Goal: Information Seeking & Learning: Learn about a topic

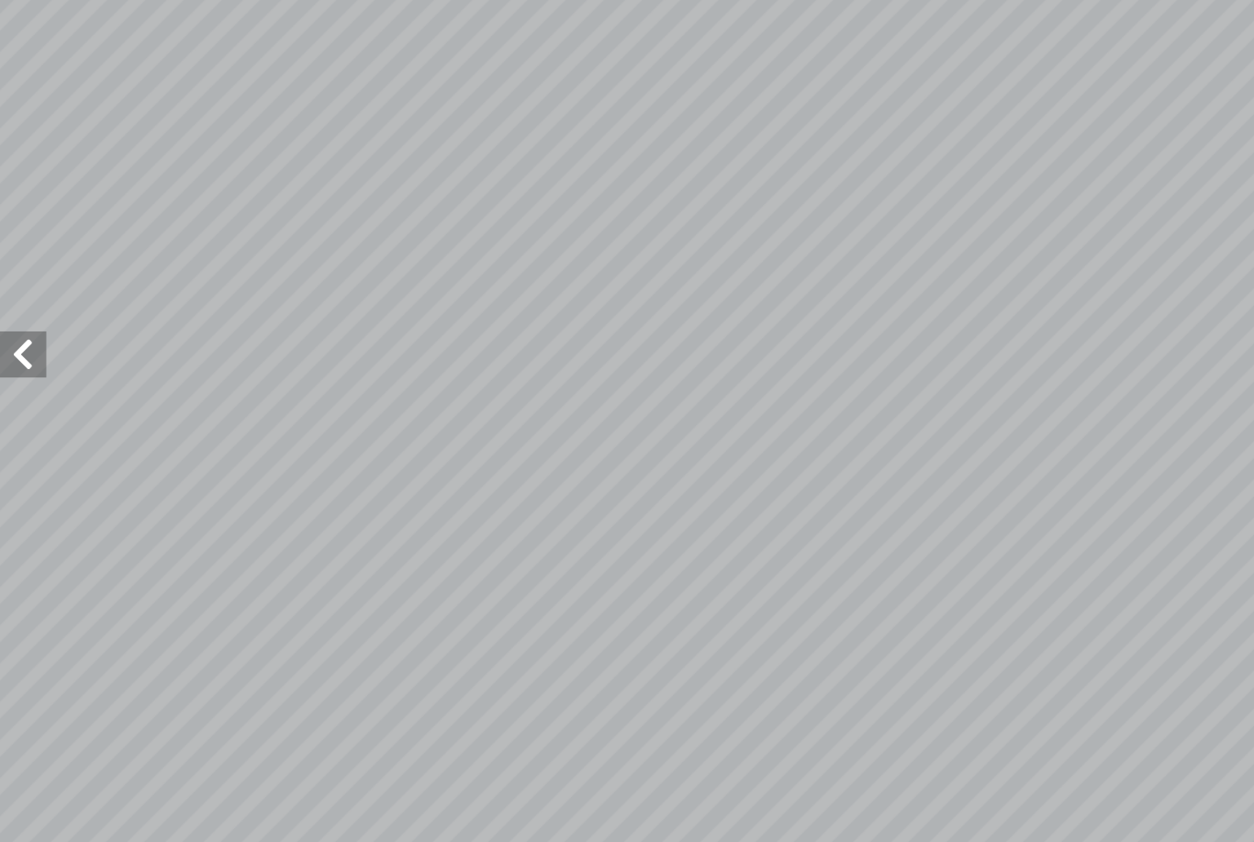
click at [7, 390] on span at bounding box center [18, 408] width 37 height 37
click at [24, 390] on span at bounding box center [18, 408] width 37 height 37
click at [8, 390] on span at bounding box center [18, 408] width 37 height 37
